Goal: Task Accomplishment & Management: Manage account settings

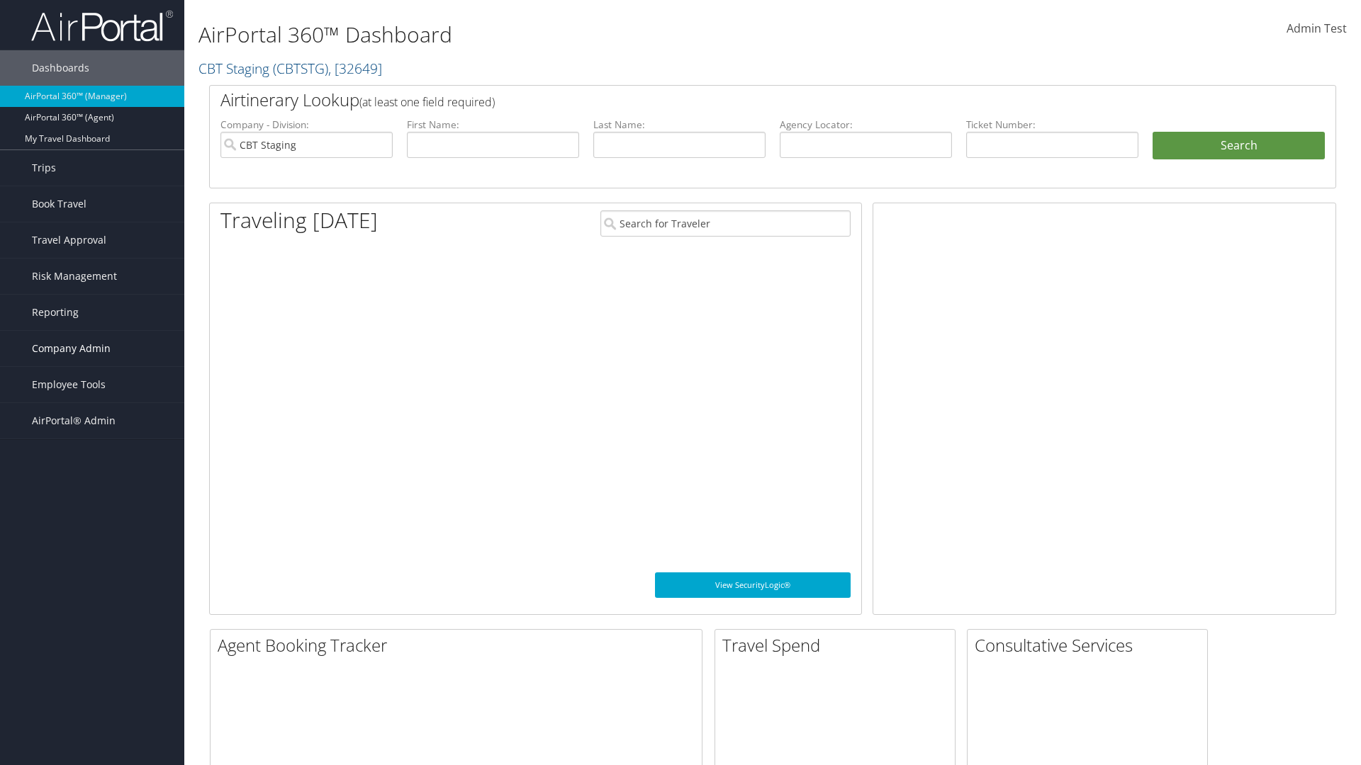
click at [92, 349] on span "Company Admin" at bounding box center [71, 348] width 79 height 35
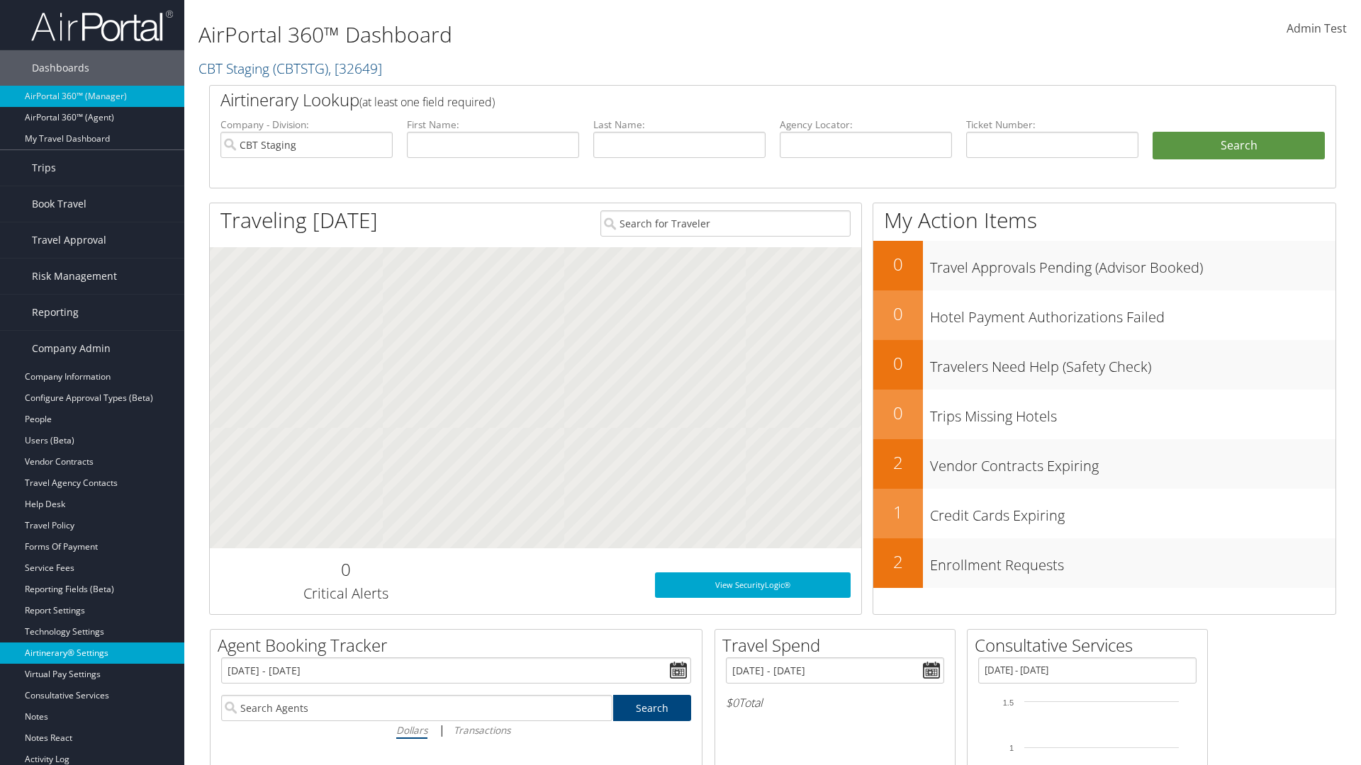
click at [92, 653] on link "Airtinerary® Settings" at bounding box center [92, 653] width 184 height 21
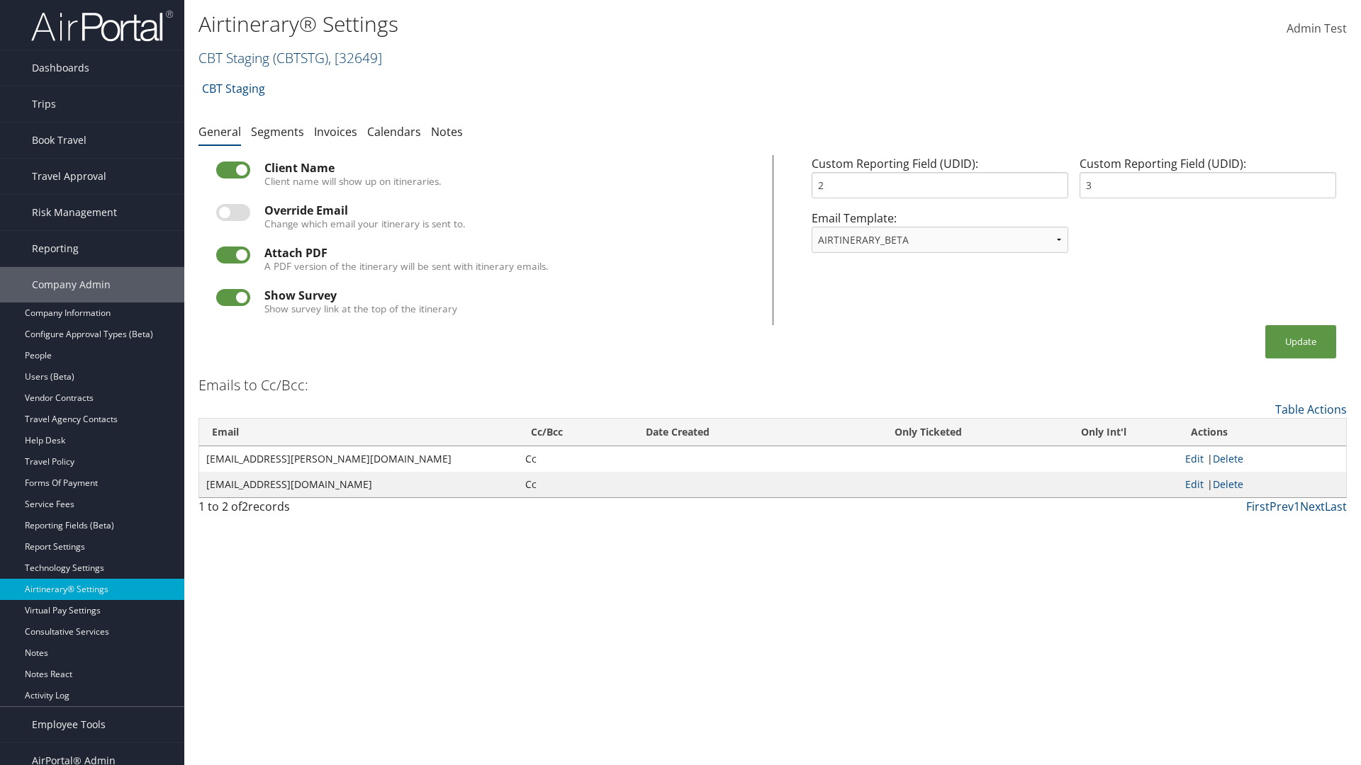
click at [234, 57] on link "CBT Staging ( CBTSTG ) , [ 32649 ]" at bounding box center [290, 57] width 184 height 19
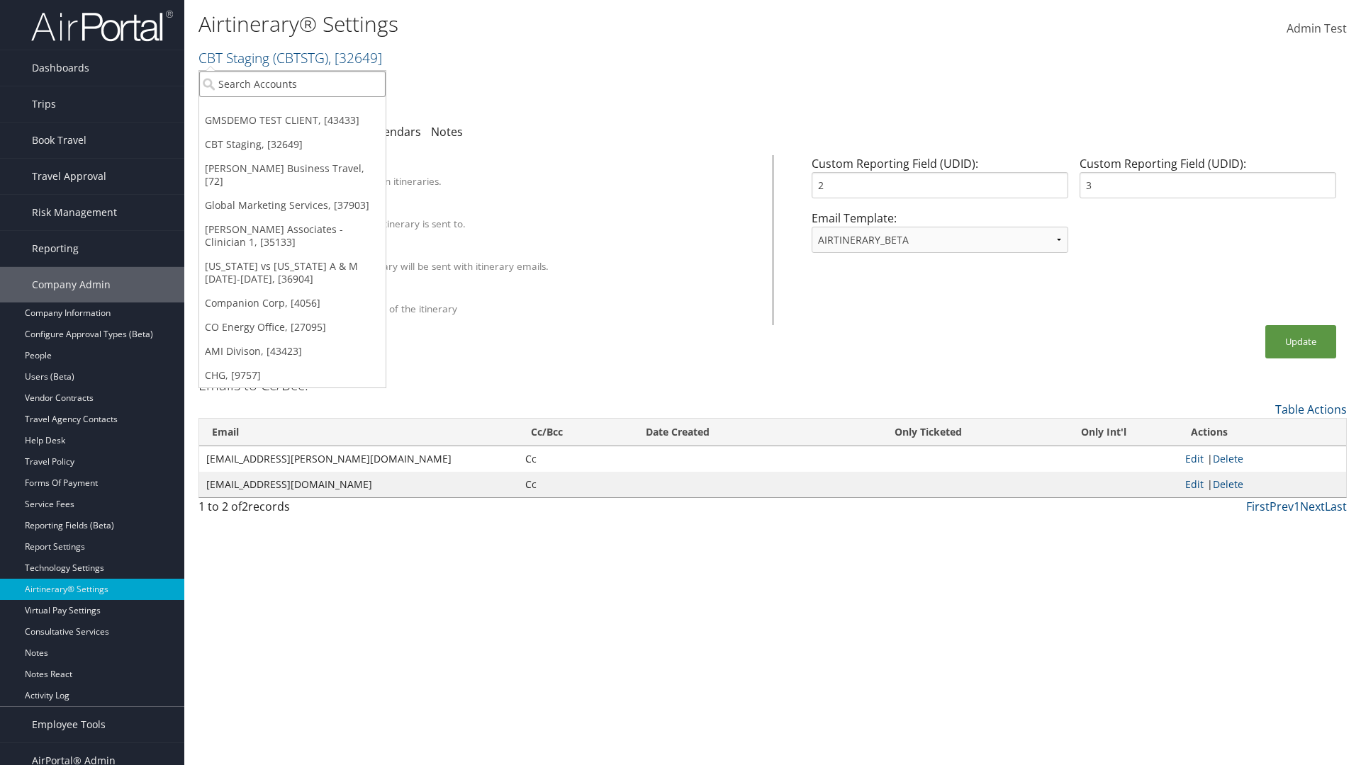
click at [292, 84] on input "search" at bounding box center [292, 84] width 186 height 26
type input "Global Marketing Services"
click at [305, 110] on div "Global Marketing Services (301946), [37903]" at bounding box center [305, 109] width 228 height 13
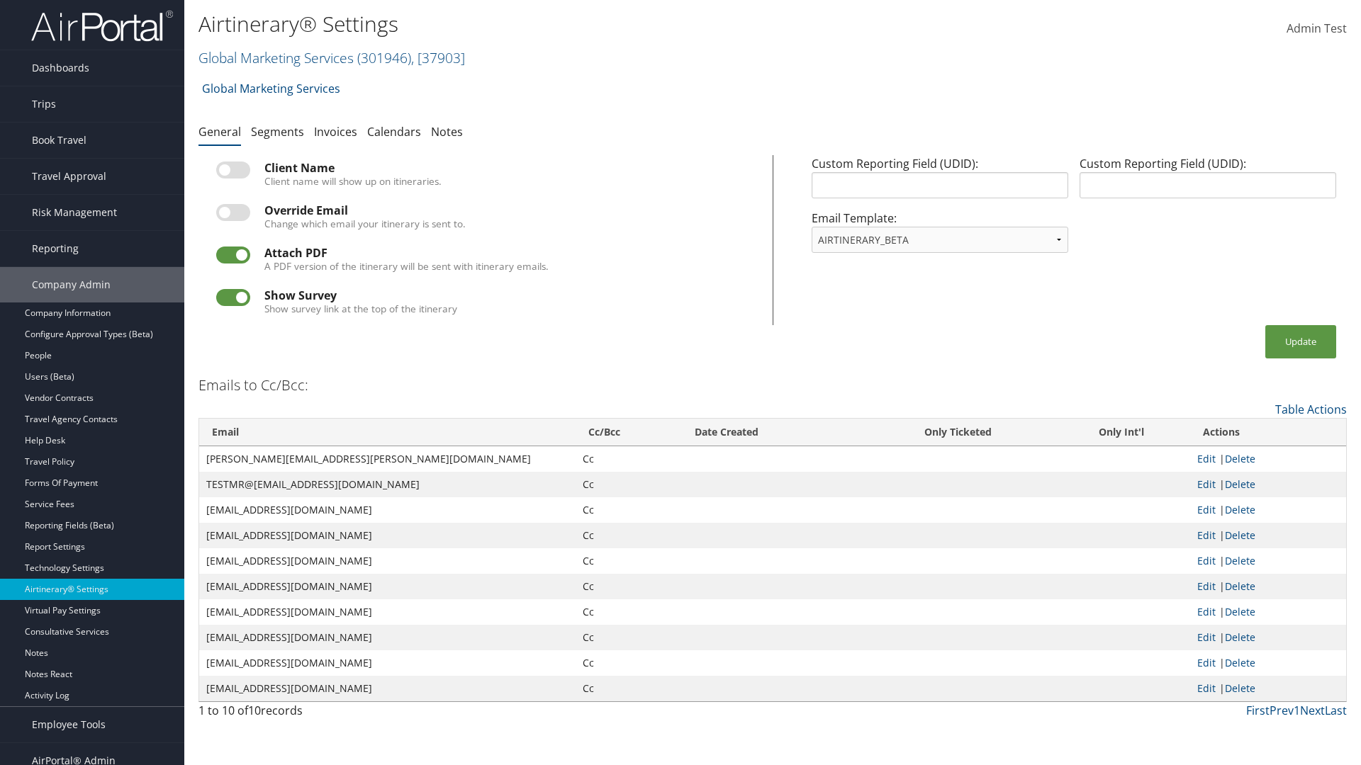
click at [233, 170] on label at bounding box center [233, 170] width 34 height 17
click at [232, 170] on input "checkbox" at bounding box center [227, 172] width 9 height 9
click at [1300, 342] on button "Update" at bounding box center [1300, 341] width 71 height 33
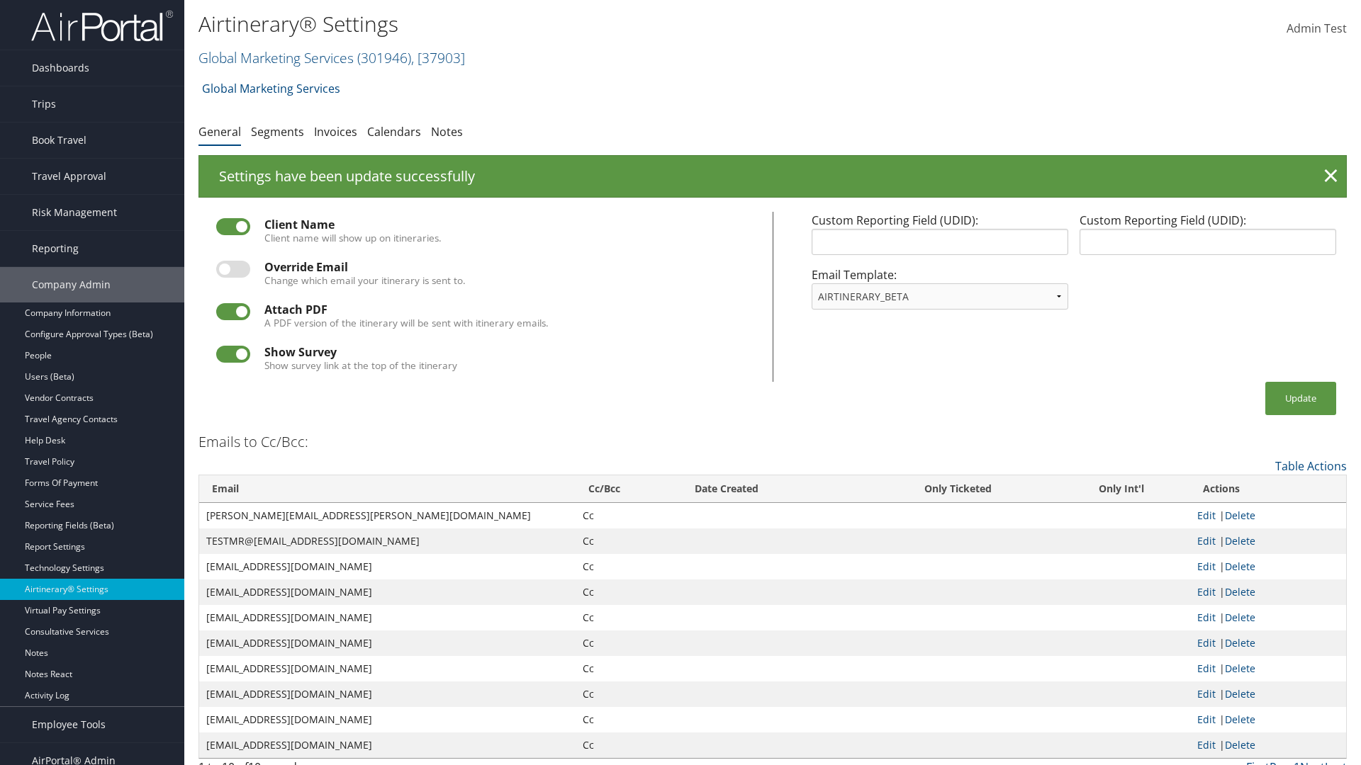
click at [233, 227] on label at bounding box center [233, 226] width 34 height 17
click at [232, 227] on input "checkbox" at bounding box center [227, 229] width 9 height 9
checkbox input "false"
